Goal: Navigation & Orientation: Find specific page/section

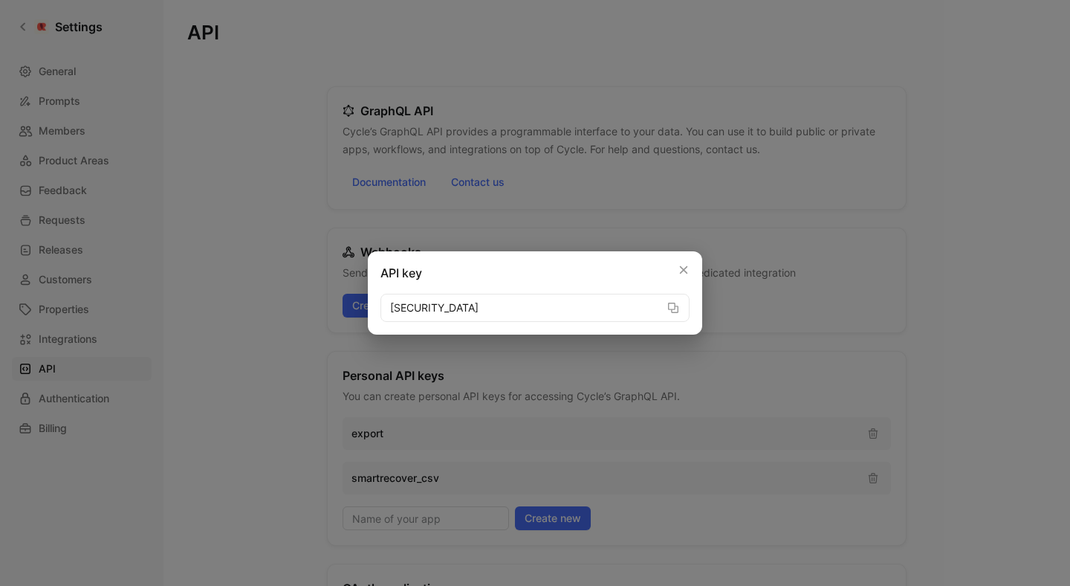
scroll to position [76, 0]
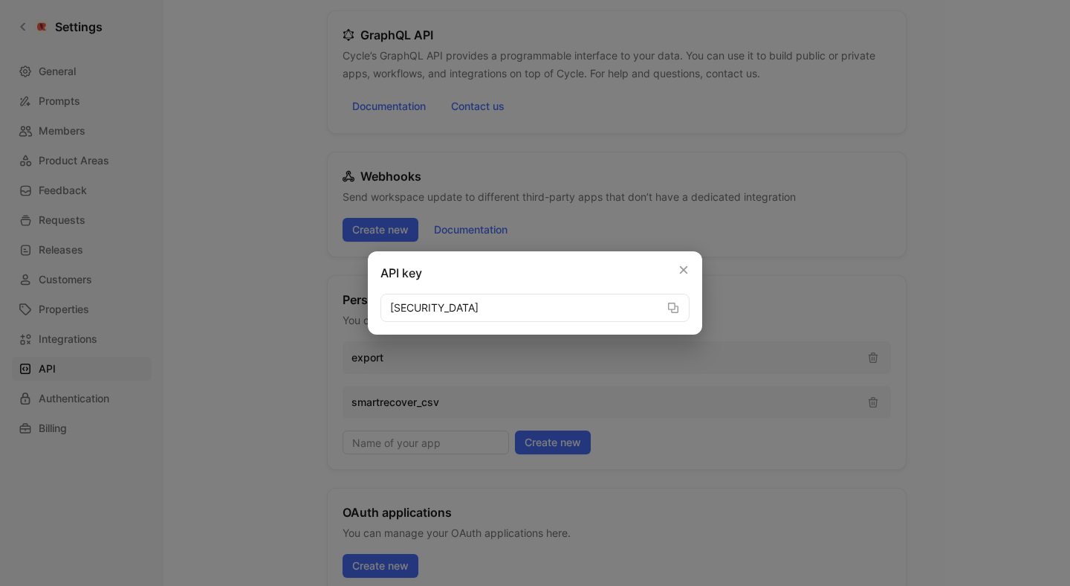
click at [222, 63] on div at bounding box center [535, 293] width 1070 height 586
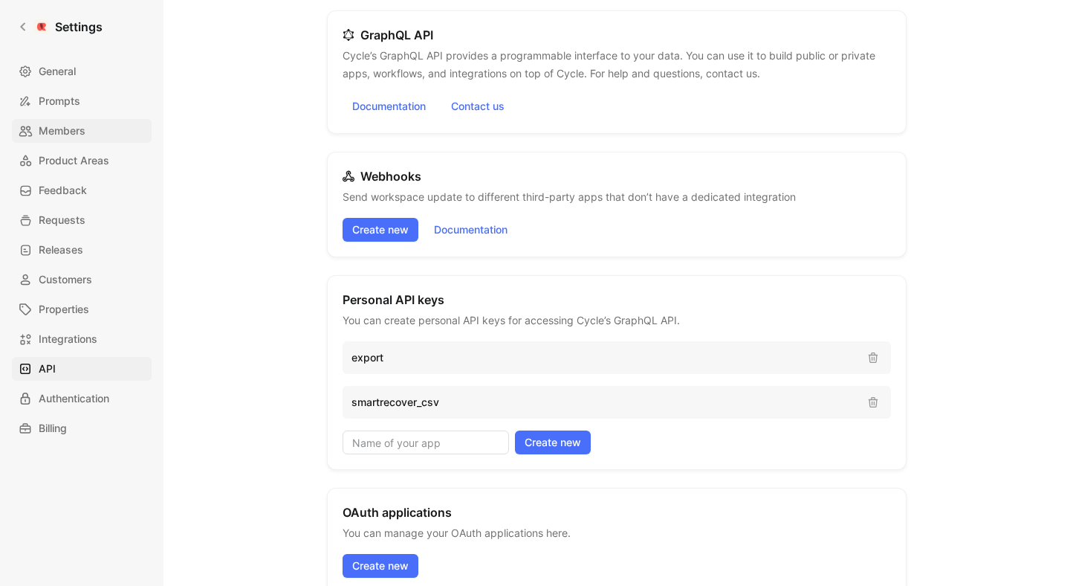
click at [89, 132] on link "Members" at bounding box center [82, 131] width 140 height 24
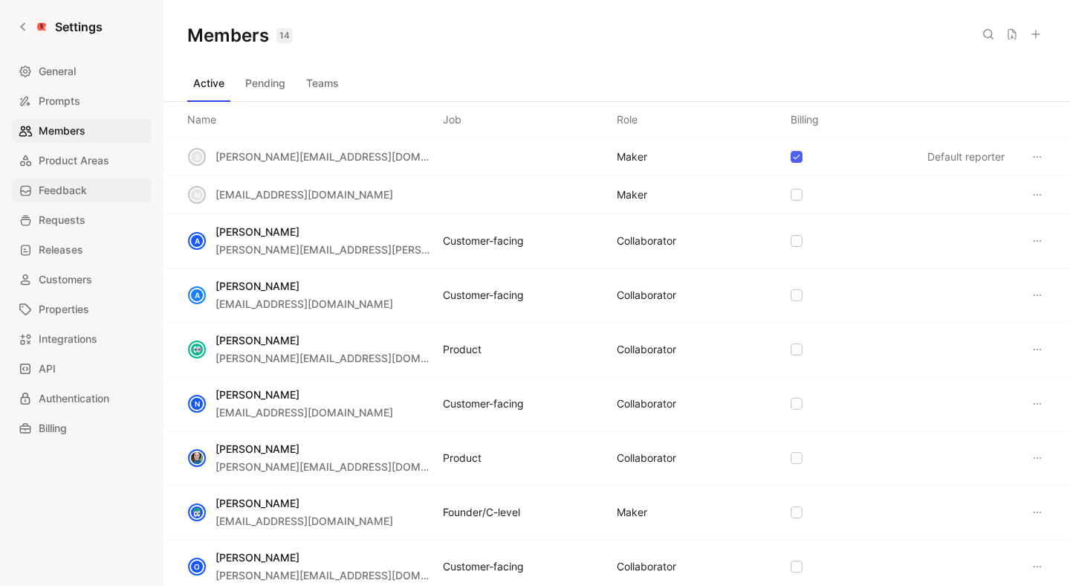
click at [109, 190] on link "Feedback" at bounding box center [82, 190] width 140 height 24
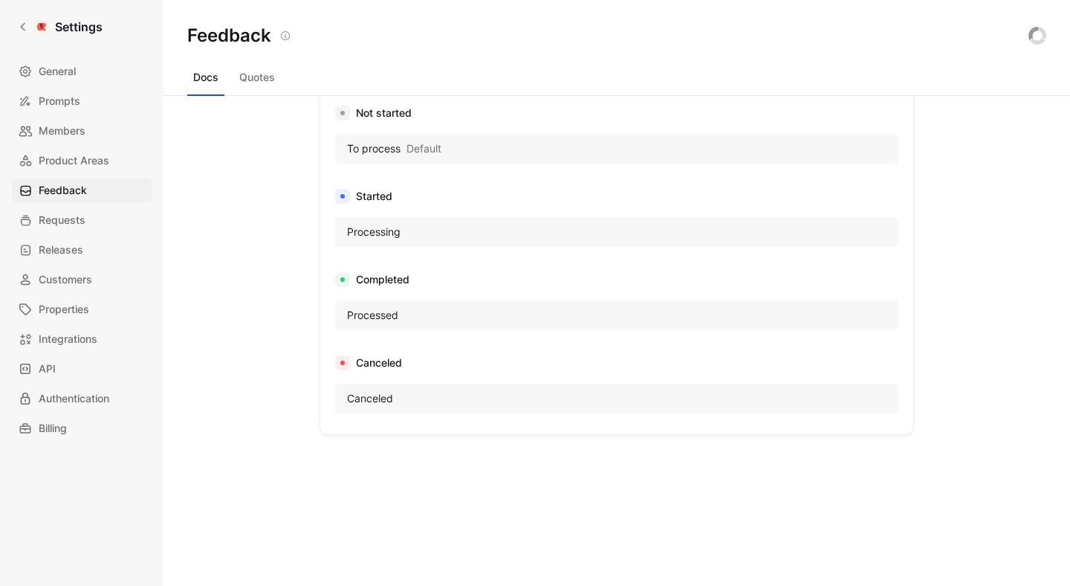
scroll to position [904, 0]
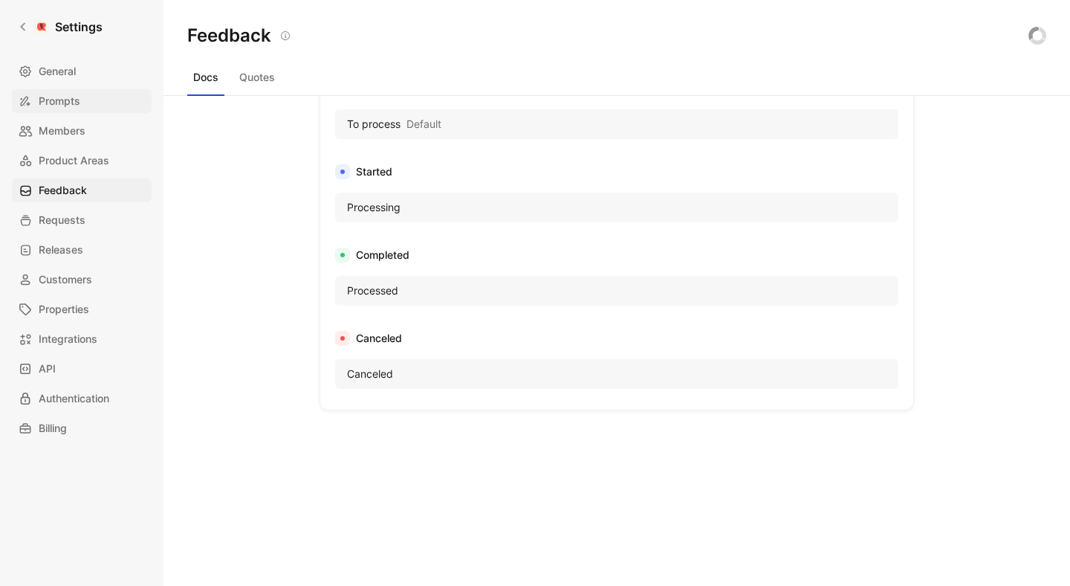
click at [89, 104] on link "Prompts" at bounding box center [82, 101] width 140 height 24
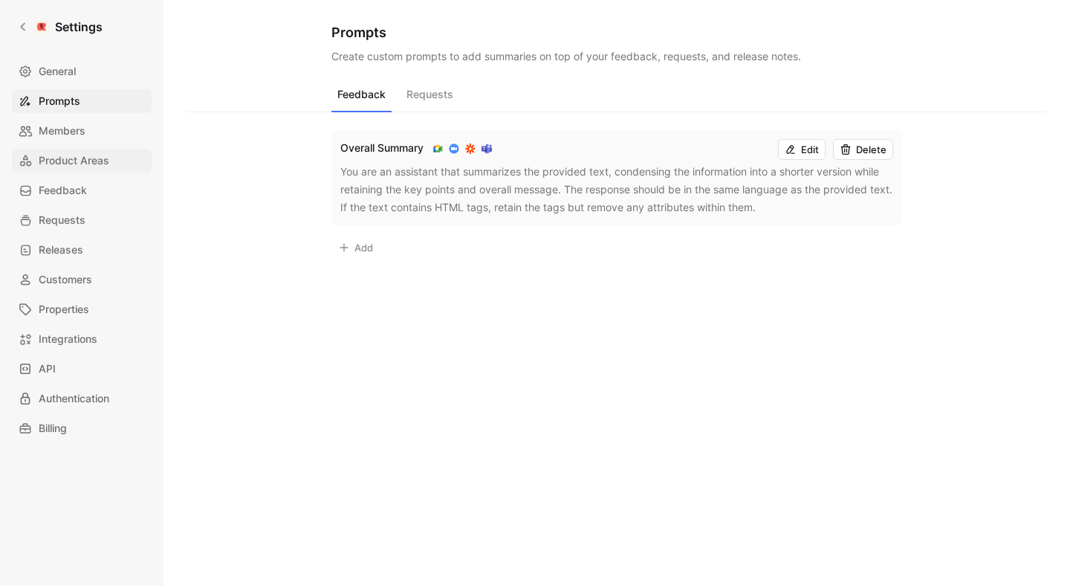
click at [78, 157] on span "Product Areas" at bounding box center [74, 161] width 71 height 18
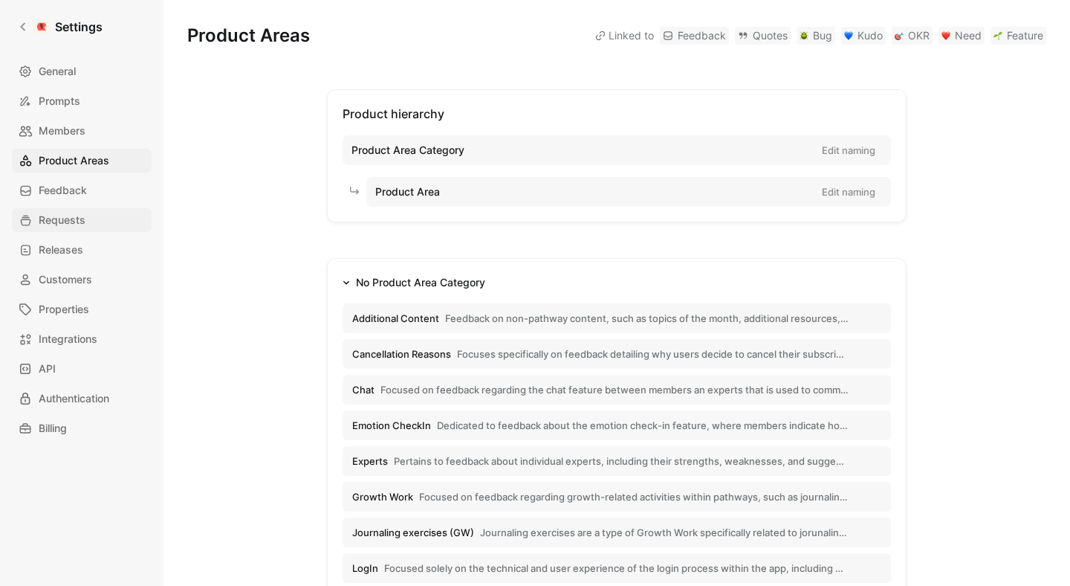
click at [69, 217] on span "Requests" at bounding box center [62, 220] width 47 height 18
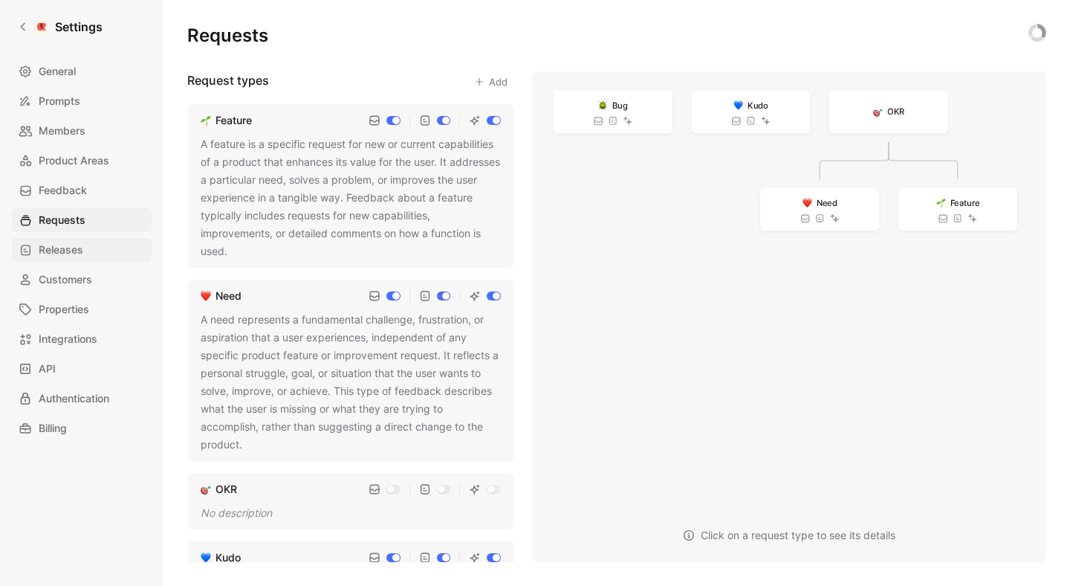
click at [69, 245] on span "Releases" at bounding box center [61, 250] width 45 height 18
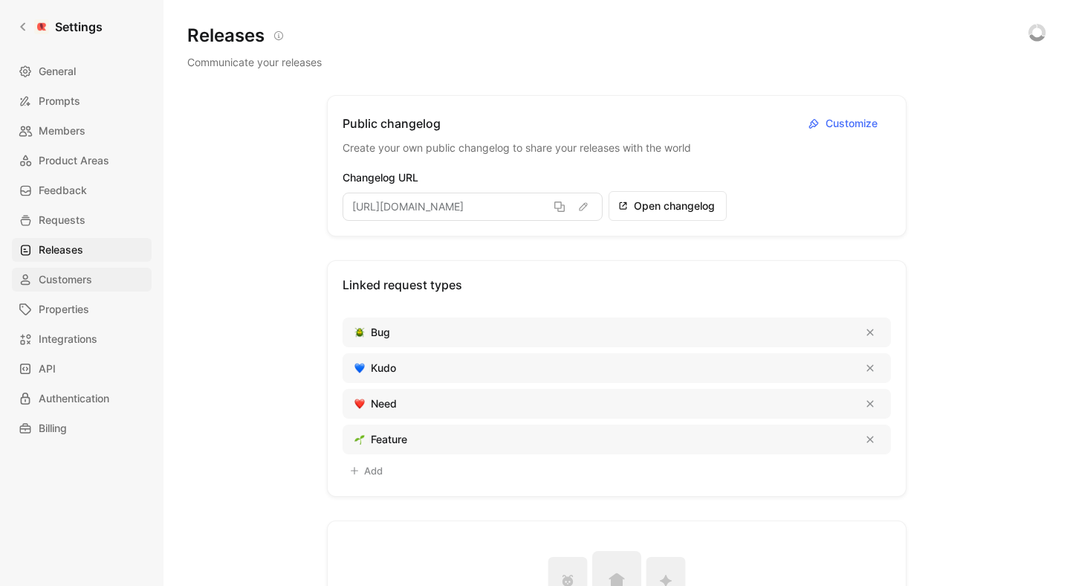
click at [62, 288] on span "Customers" at bounding box center [66, 280] width 54 height 18
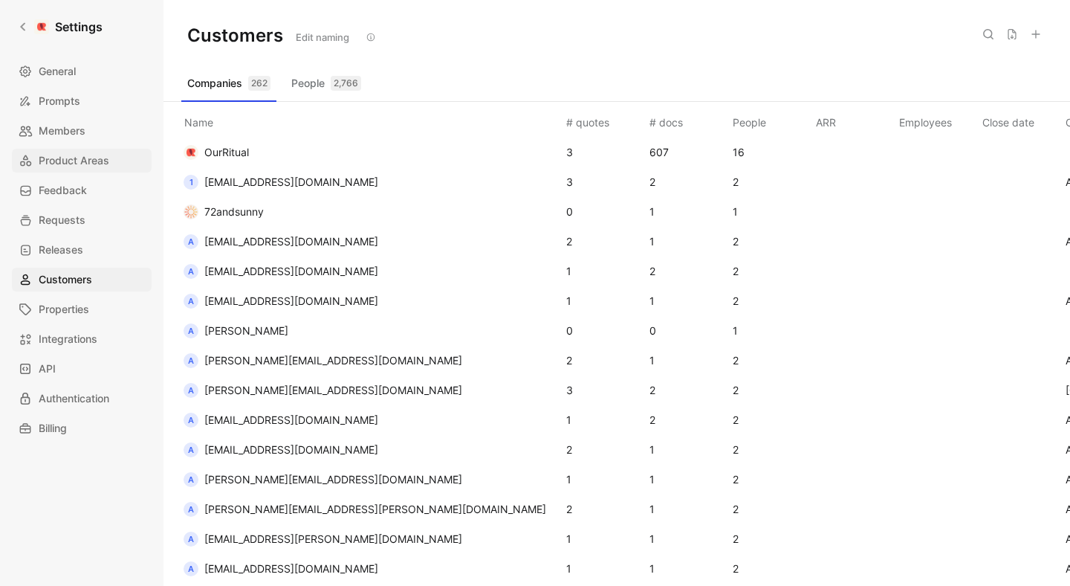
click at [76, 157] on span "Product Areas" at bounding box center [74, 161] width 71 height 18
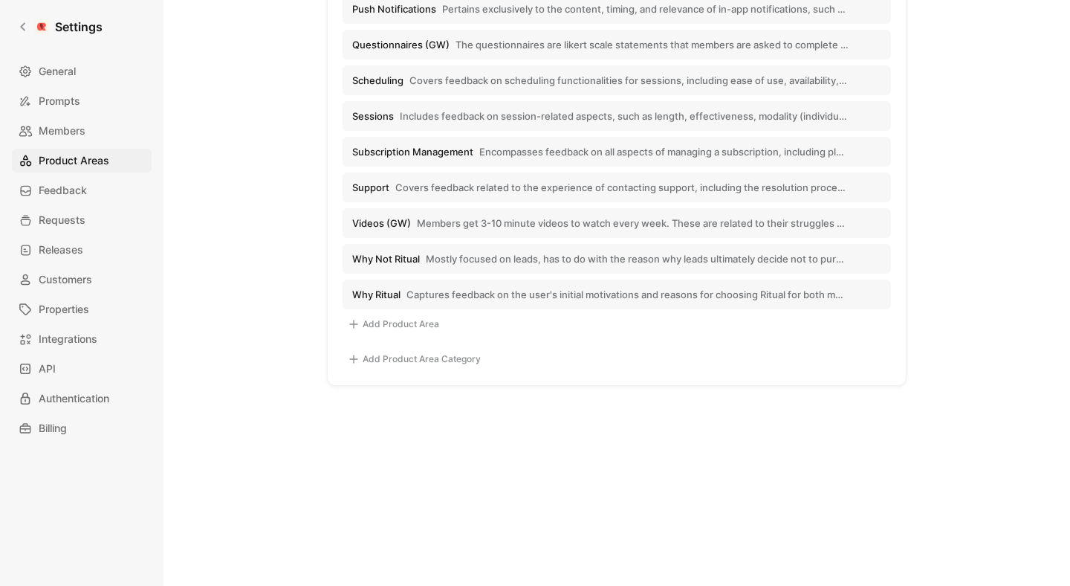
scroll to position [5, 0]
